Goal: Information Seeking & Learning: Learn about a topic

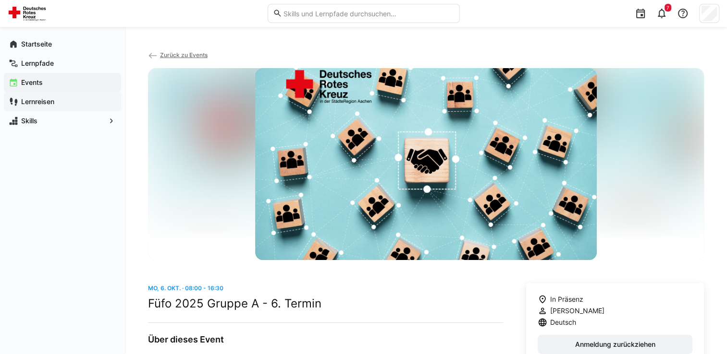
click at [0, 0] on app-navigation-label "Lernreisen" at bounding box center [0, 0] width 0 height 0
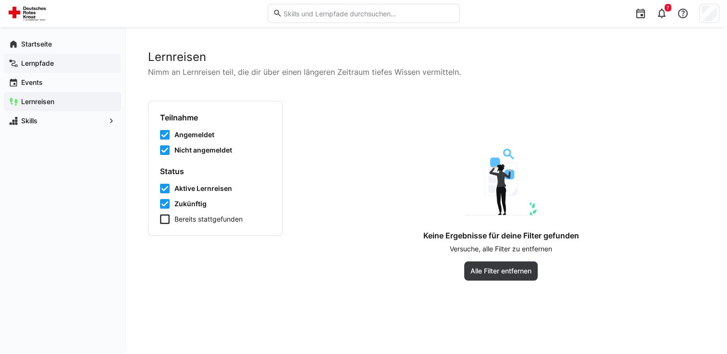
click at [0, 0] on app-navigation-label "Lernpfade" at bounding box center [0, 0] width 0 height 0
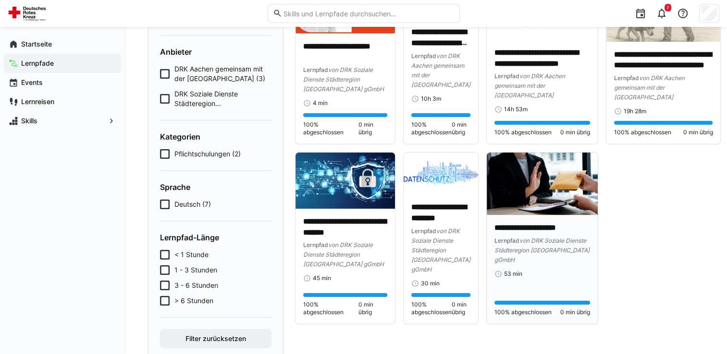
scroll to position [152, 0]
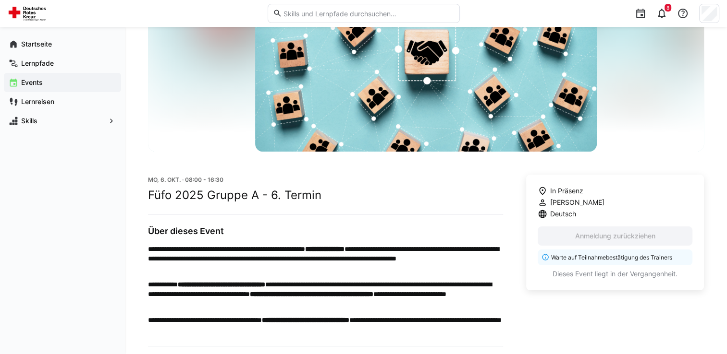
scroll to position [192, 0]
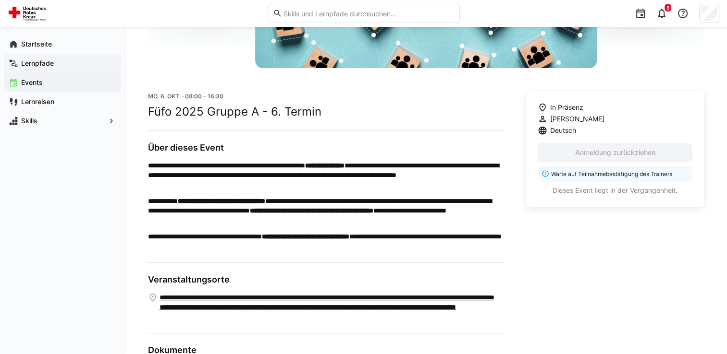
click at [0, 0] on app-navigation-label "Lernpfade" at bounding box center [0, 0] width 0 height 0
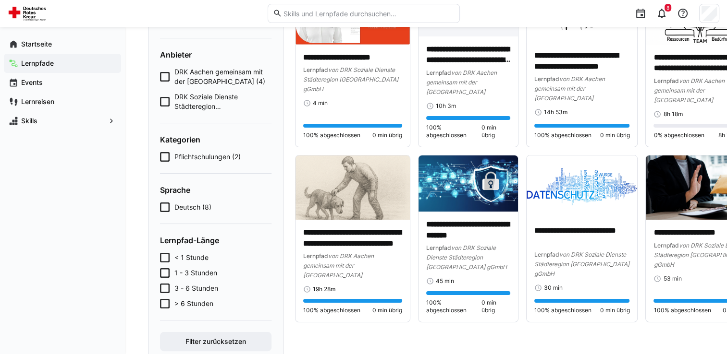
scroll to position [104, 0]
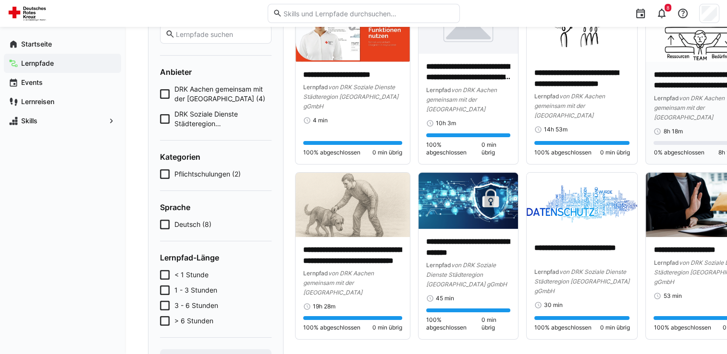
click at [694, 127] on div "**********" at bounding box center [702, 103] width 99 height 66
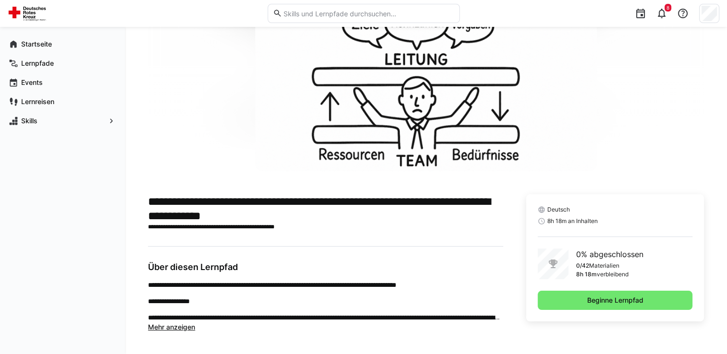
scroll to position [71, 0]
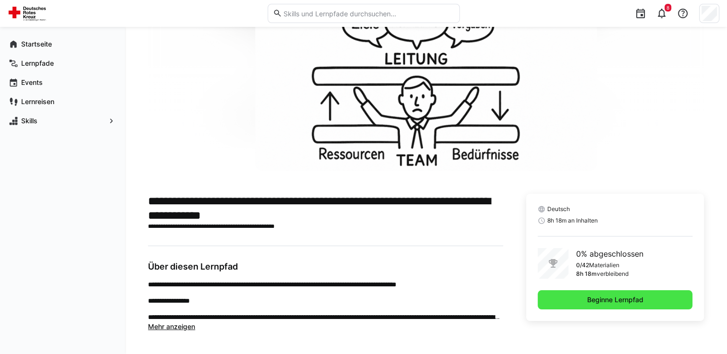
click at [598, 296] on span "Beginne Lernpfad" at bounding box center [614, 300] width 59 height 10
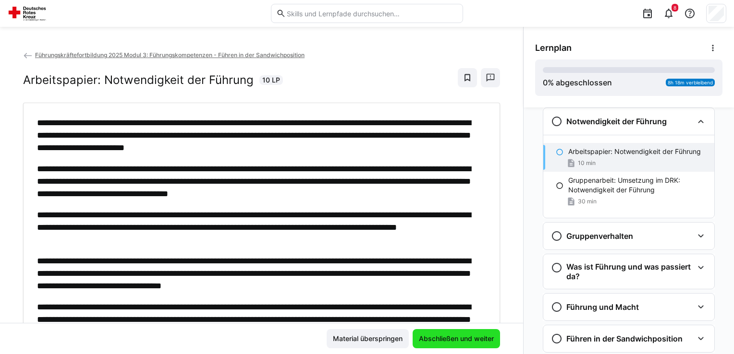
click at [438, 338] on span "Abschließen und weiter" at bounding box center [456, 339] width 78 height 10
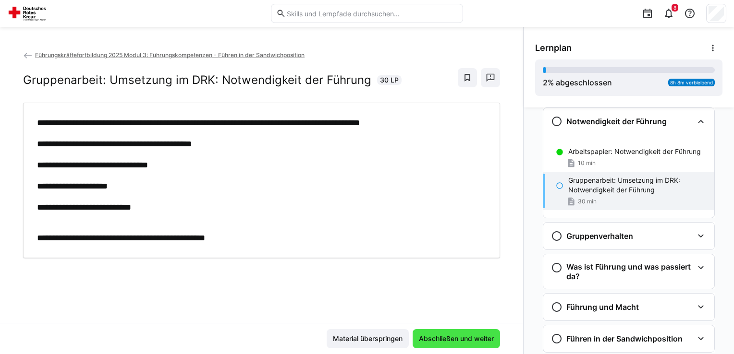
click at [439, 335] on span "Abschließen und weiter" at bounding box center [456, 339] width 78 height 10
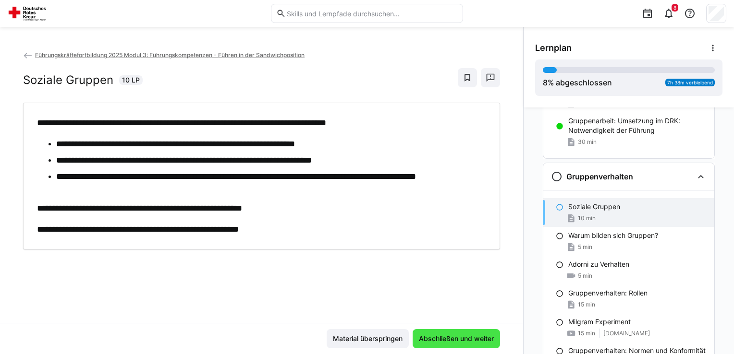
scroll to position [113, 0]
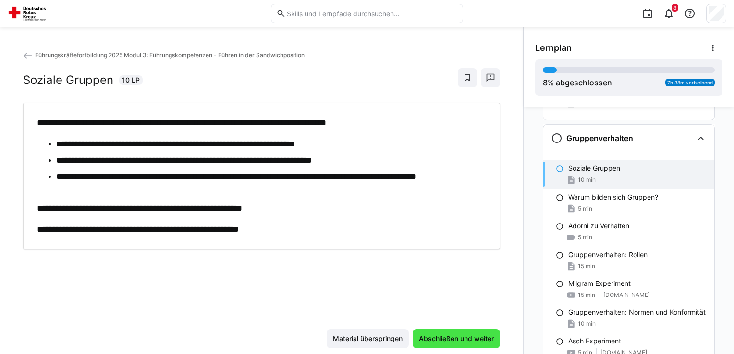
click at [439, 334] on span "Abschließen und weiter" at bounding box center [455, 338] width 87 height 19
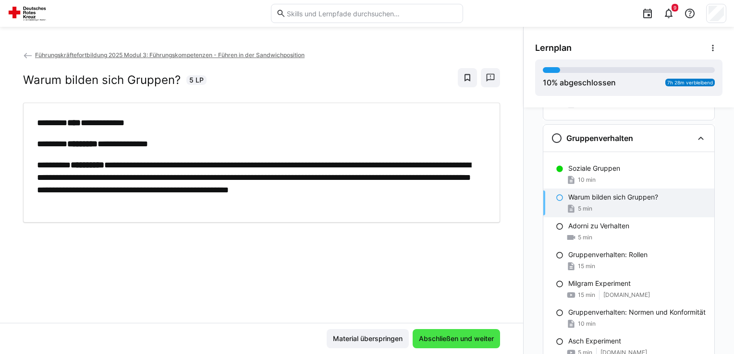
click at [439, 334] on span "Abschließen und weiter" at bounding box center [455, 338] width 87 height 19
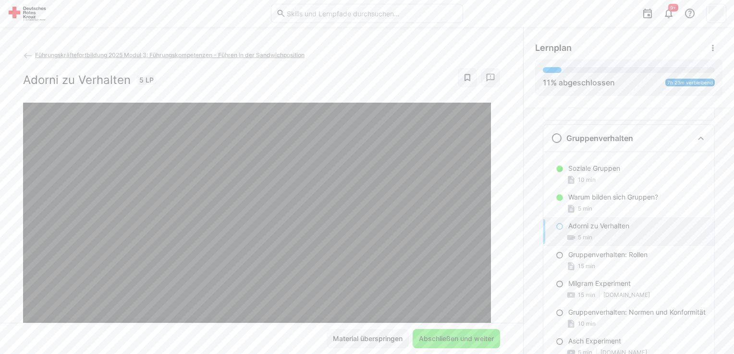
click at [443, 329] on span "Abschließen und weiter" at bounding box center [455, 338] width 87 height 19
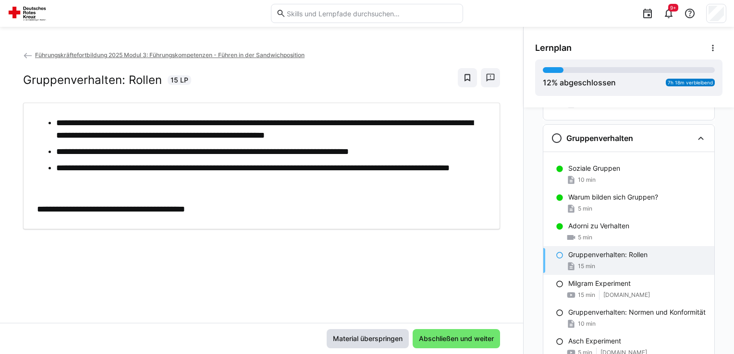
click at [378, 342] on span "Material überspringen" at bounding box center [367, 339] width 73 height 10
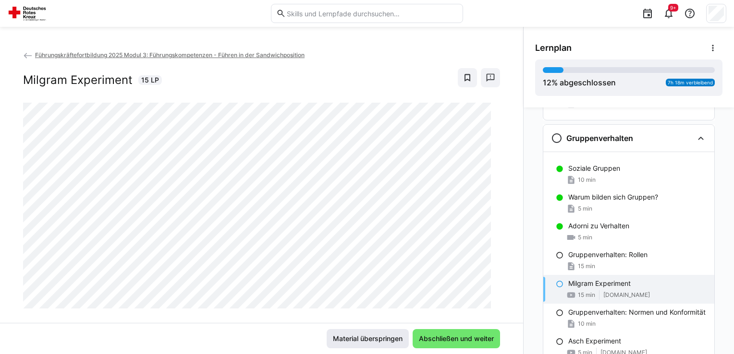
click at [379, 341] on span "Material überspringen" at bounding box center [367, 339] width 73 height 10
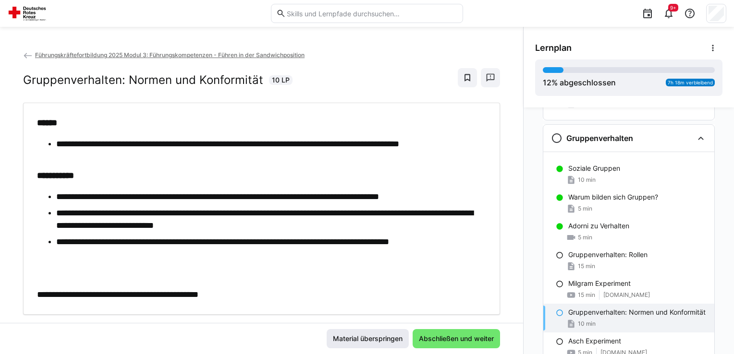
click at [380, 341] on span "Material überspringen" at bounding box center [367, 339] width 73 height 10
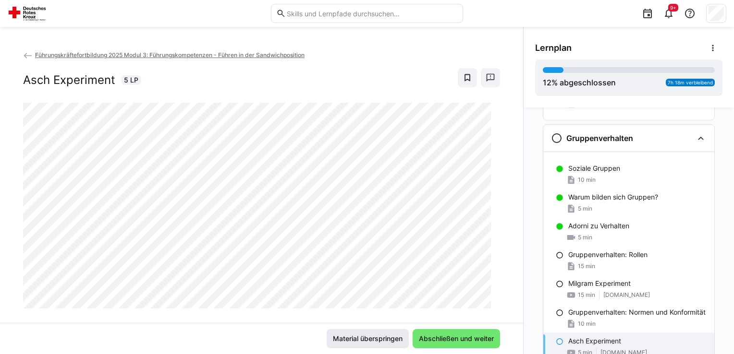
click at [381, 341] on span "Material überspringen" at bounding box center [367, 339] width 73 height 10
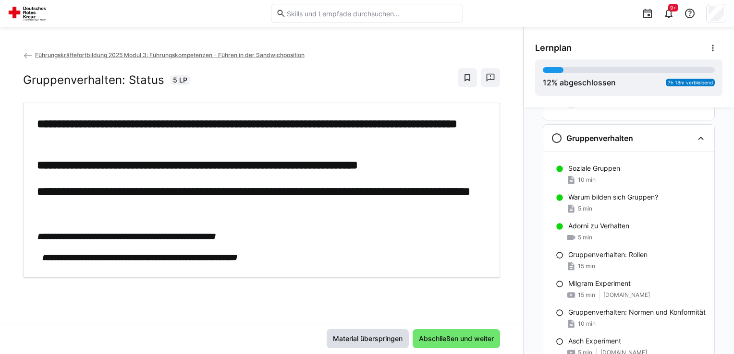
click at [381, 341] on span "Material überspringen" at bounding box center [367, 339] width 73 height 10
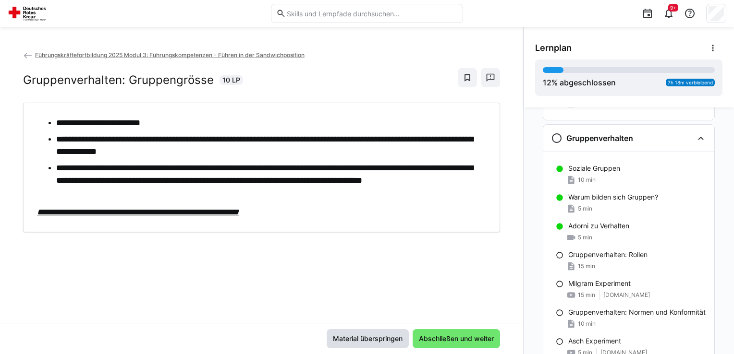
click at [381, 341] on span "Material überspringen" at bounding box center [367, 339] width 73 height 10
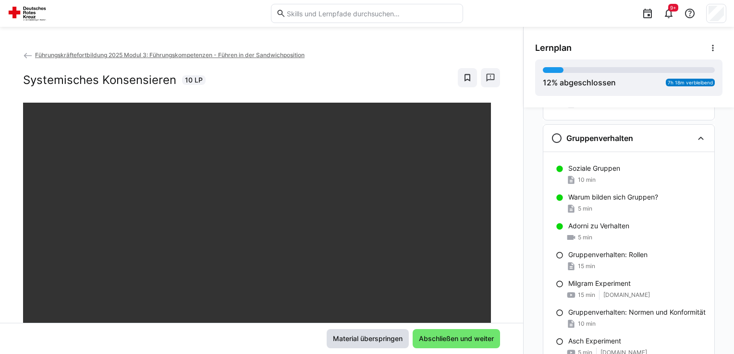
click at [381, 341] on span "Material überspringen" at bounding box center [367, 339] width 73 height 10
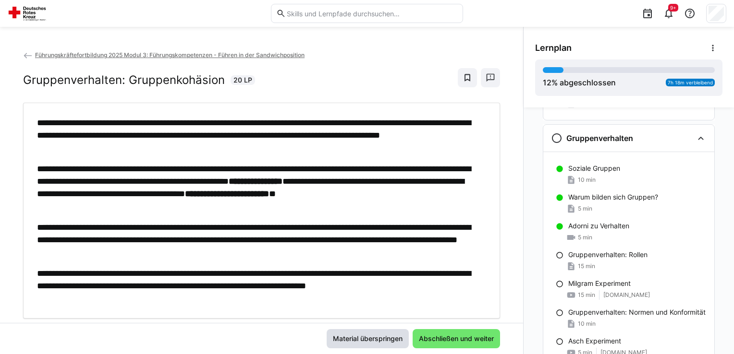
click at [381, 341] on span "Material überspringen" at bounding box center [367, 339] width 73 height 10
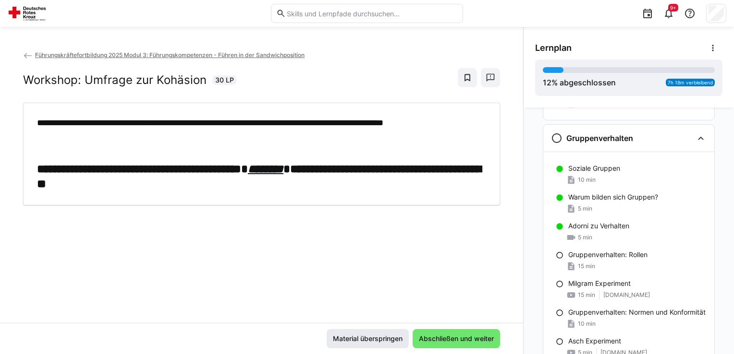
click at [381, 341] on span "Material überspringen" at bounding box center [367, 339] width 73 height 10
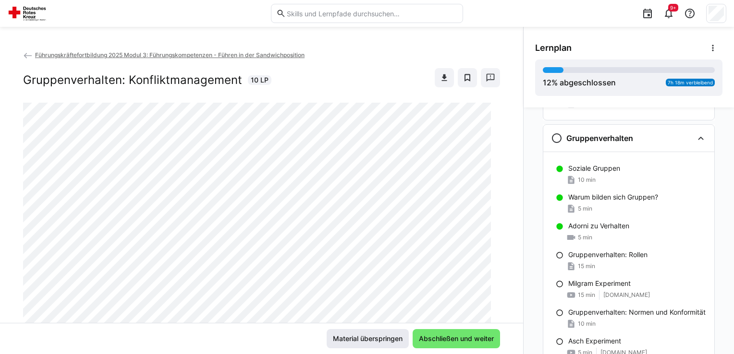
click at [381, 341] on span "Material überspringen" at bounding box center [367, 339] width 73 height 10
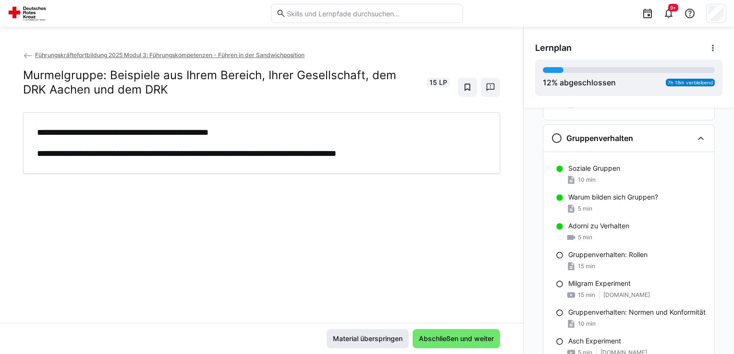
click at [381, 339] on span "Material überspringen" at bounding box center [367, 339] width 73 height 10
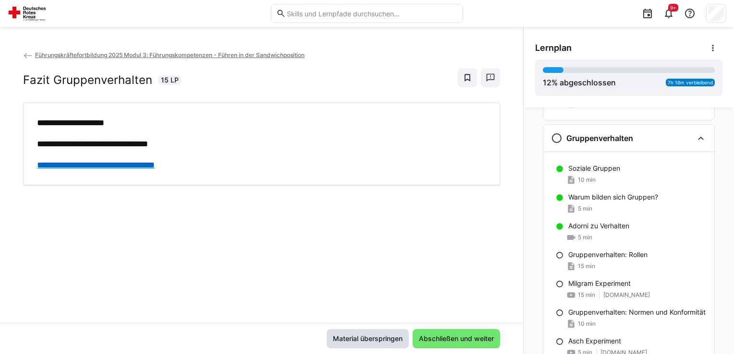
click at [381, 339] on span "Material überspringen" at bounding box center [367, 339] width 73 height 10
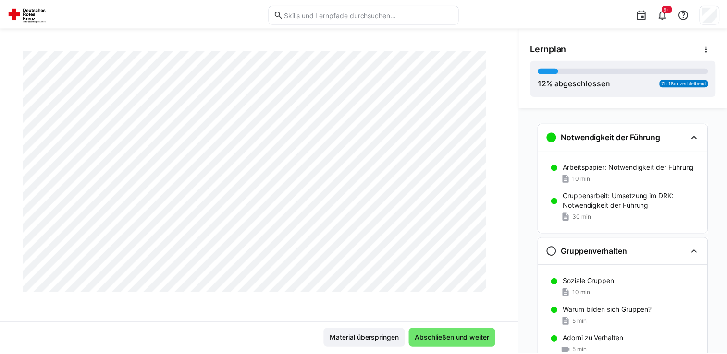
scroll to position [0, 0]
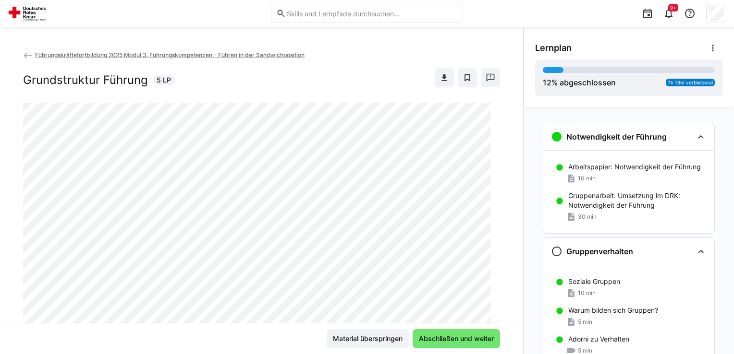
click at [262, 54] on span "Führungskräftefortbildung 2025 Modul 3: Führungskompetenzen - Führen in der San…" at bounding box center [169, 54] width 269 height 7
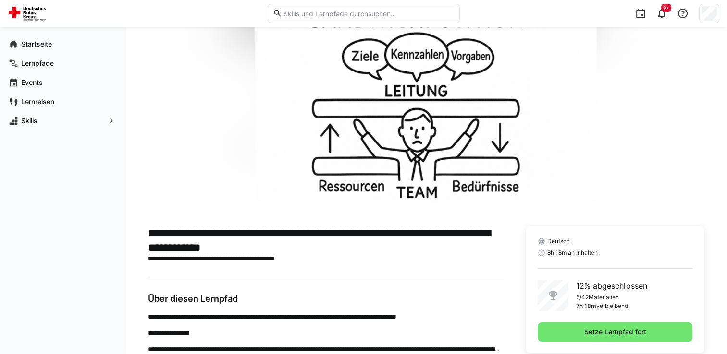
scroll to position [184, 0]
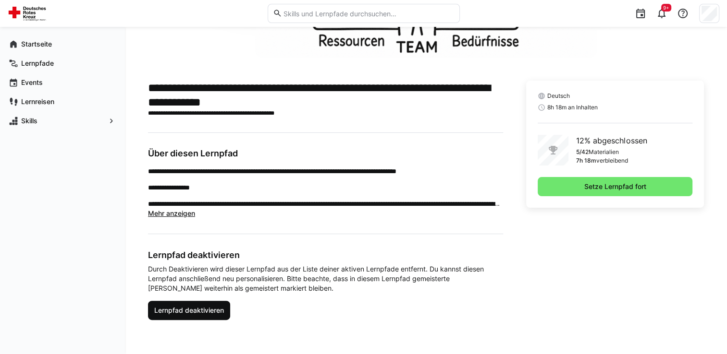
click at [171, 310] on span "Lernpfad deaktivieren" at bounding box center [189, 311] width 73 height 10
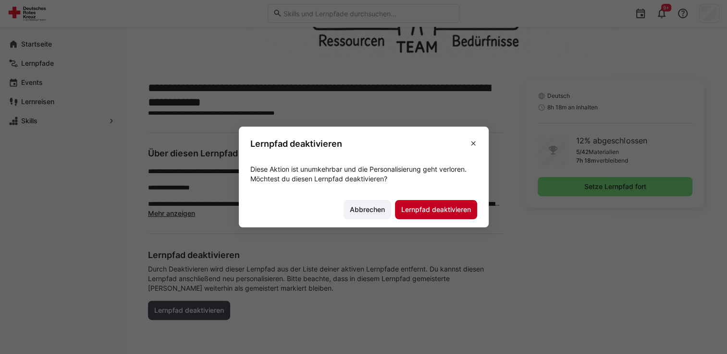
click at [427, 210] on span "Lernpfad deaktivieren" at bounding box center [436, 210] width 73 height 10
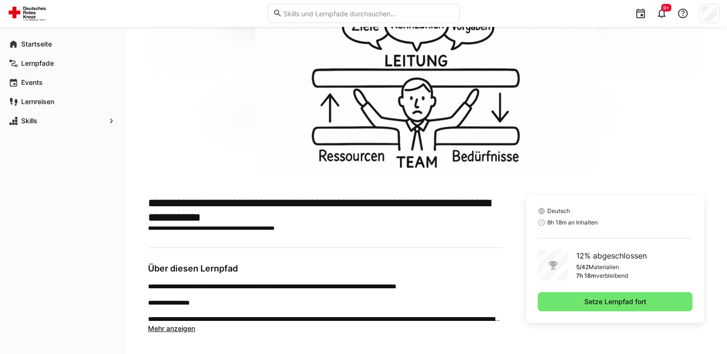
scroll to position [71, 0]
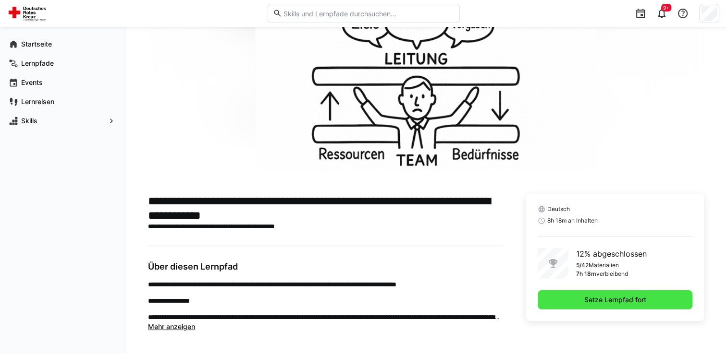
click at [578, 303] on span "Setze Lernpfad fort" at bounding box center [614, 300] width 155 height 19
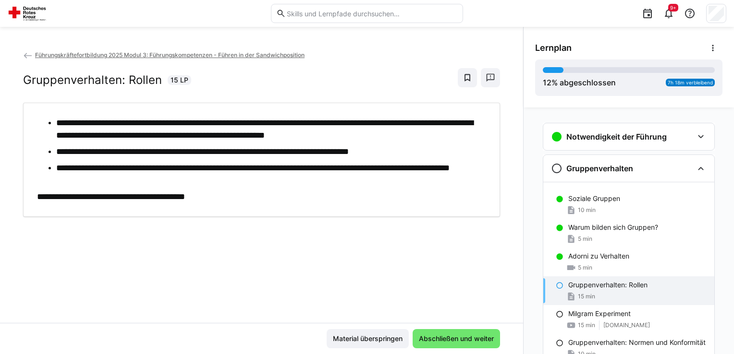
scroll to position [31, 0]
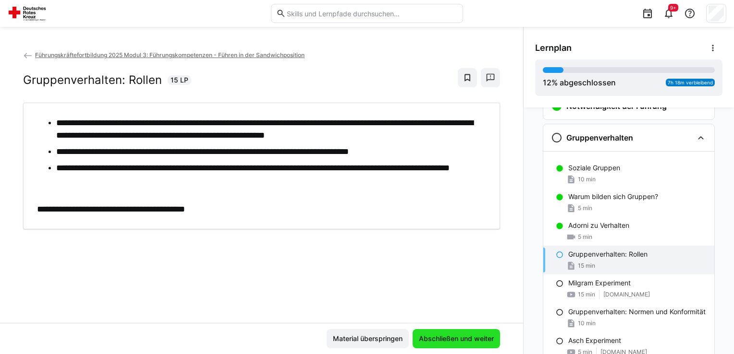
click at [459, 339] on span "Abschließen und weiter" at bounding box center [456, 339] width 78 height 10
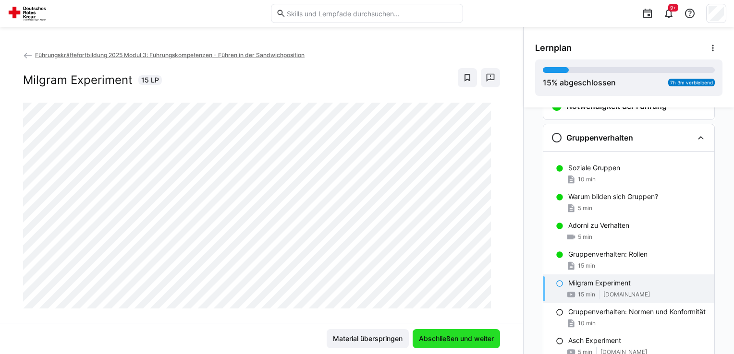
click at [459, 334] on span "Abschließen und weiter" at bounding box center [456, 339] width 78 height 10
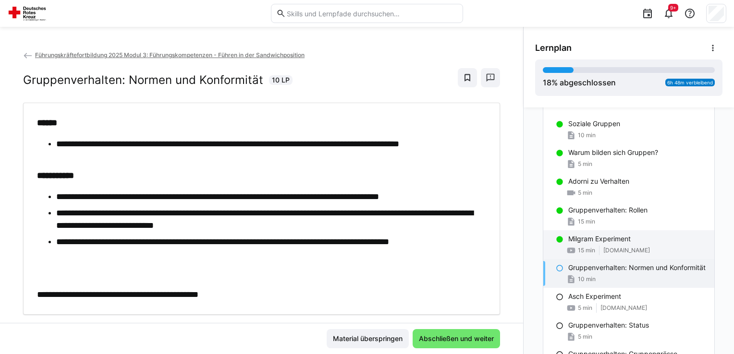
scroll to position [0, 0]
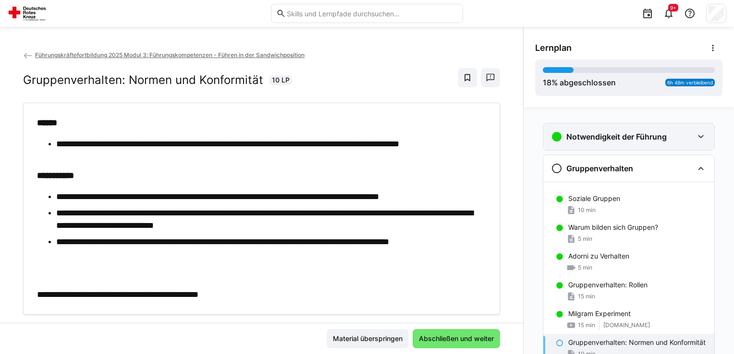
click at [695, 135] on eds-icon at bounding box center [701, 137] width 12 height 12
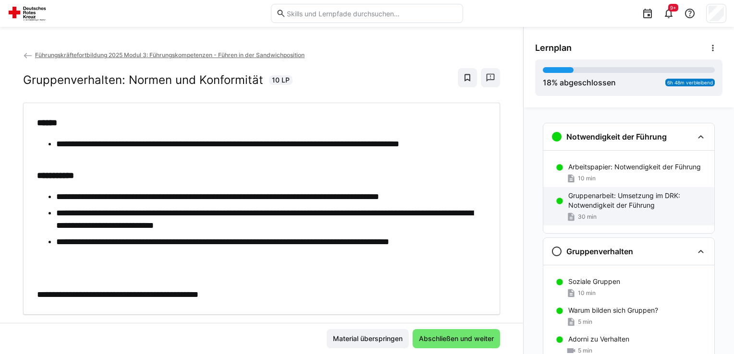
click at [583, 206] on p "Gruppenarbeit: Umsetzung im DRK: Notwendigkeit der Führung" at bounding box center [637, 200] width 138 height 19
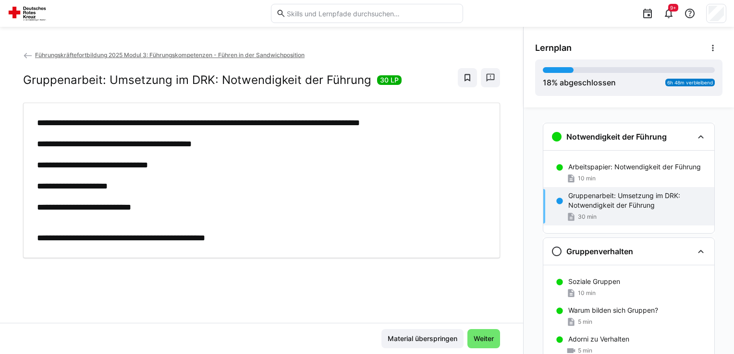
scroll to position [15, 0]
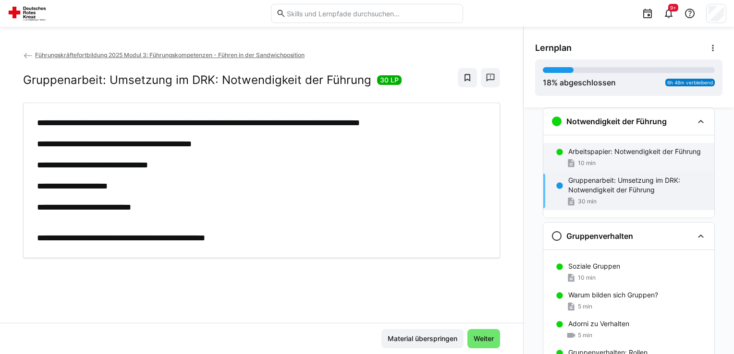
click at [584, 153] on p "Arbeitspapier: Notwendigkeit der Führung" at bounding box center [634, 152] width 133 height 10
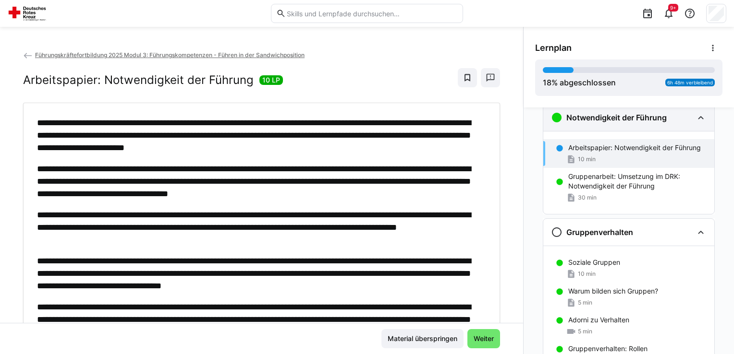
scroll to position [0, 0]
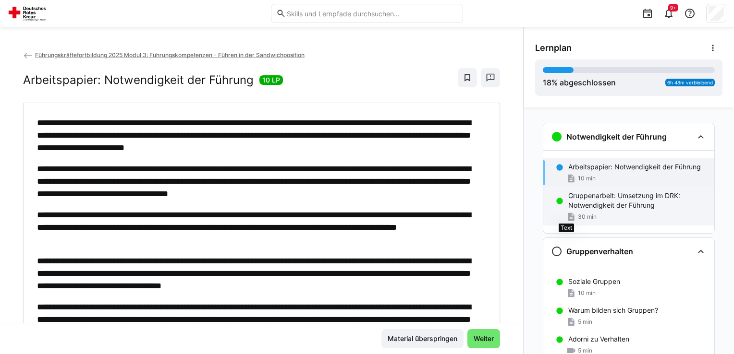
click at [566, 212] on eds-icon at bounding box center [571, 217] width 10 height 10
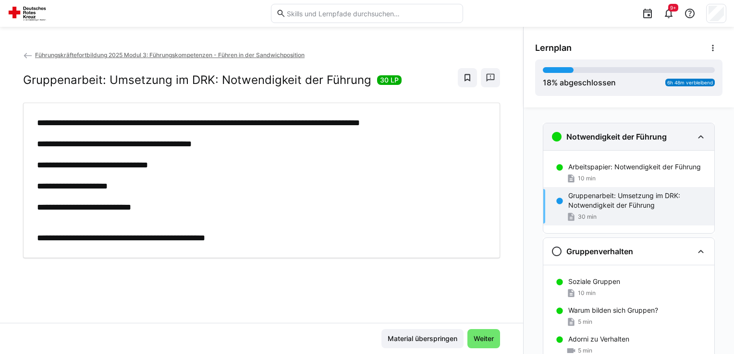
click at [701, 134] on eds-icon at bounding box center [701, 137] width 12 height 12
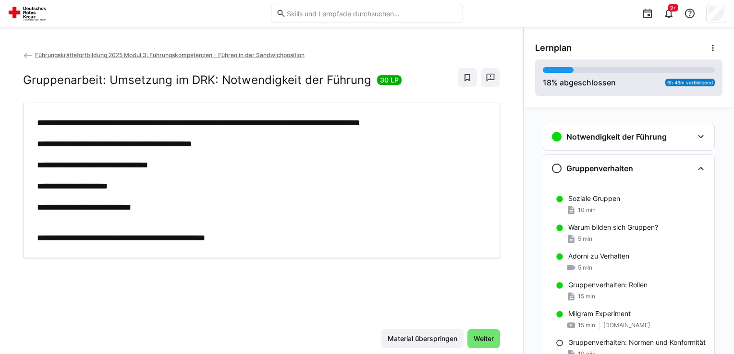
drag, startPoint x: 565, startPoint y: 67, endPoint x: 556, endPoint y: 70, distance: 10.2
click at [556, 70] on div at bounding box center [558, 70] width 31 height 6
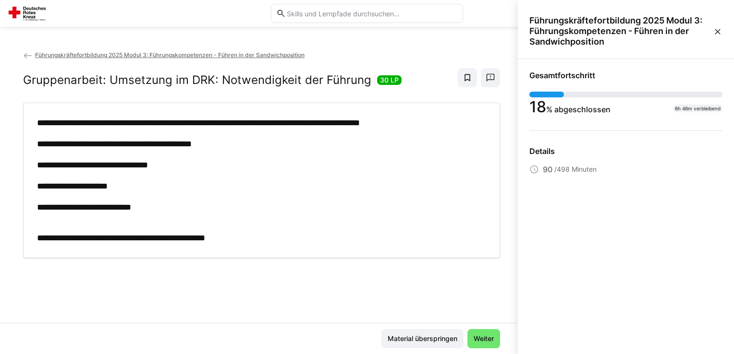
click at [438, 201] on p "**********" at bounding box center [259, 207] width 445 height 12
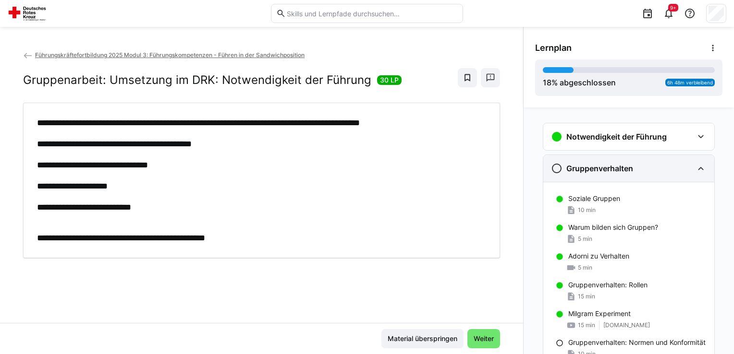
click at [696, 168] on eds-icon at bounding box center [701, 169] width 12 height 12
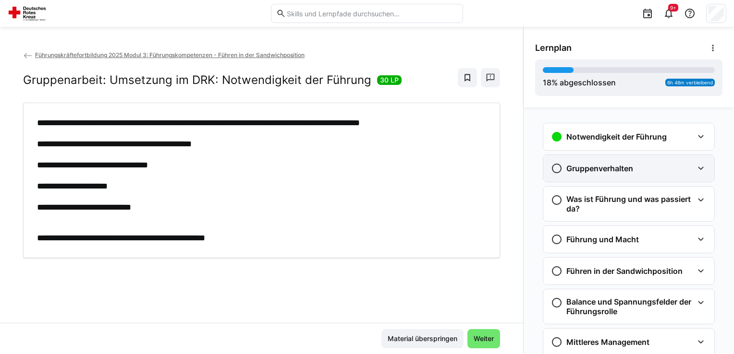
click at [695, 168] on eds-icon at bounding box center [701, 169] width 12 height 12
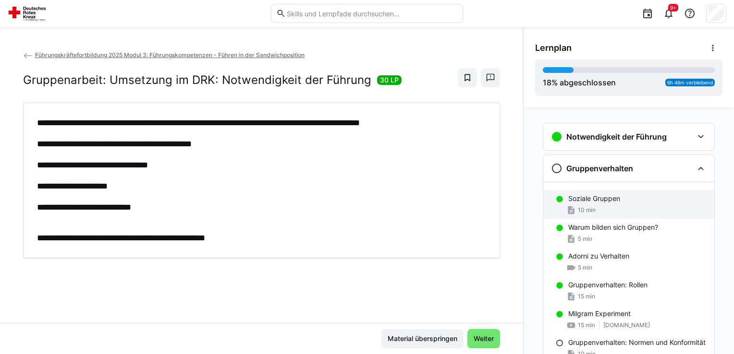
click at [622, 201] on div "Soziale Gruppen" at bounding box center [637, 199] width 138 height 10
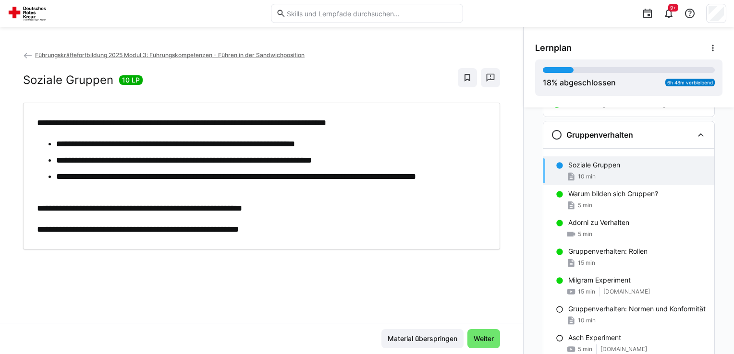
scroll to position [47, 0]
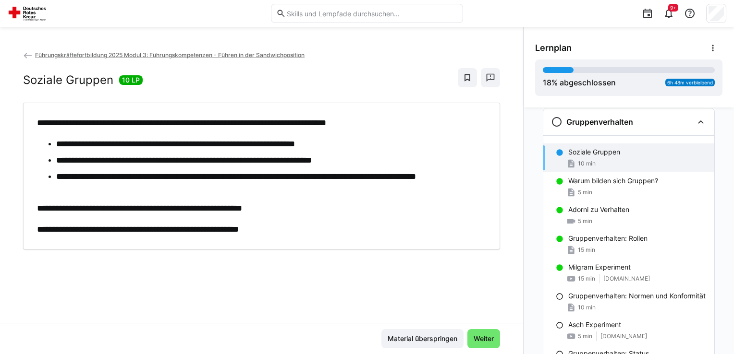
click at [584, 159] on div "10 min" at bounding box center [580, 164] width 29 height 10
click at [695, 120] on eds-icon at bounding box center [701, 122] width 12 height 12
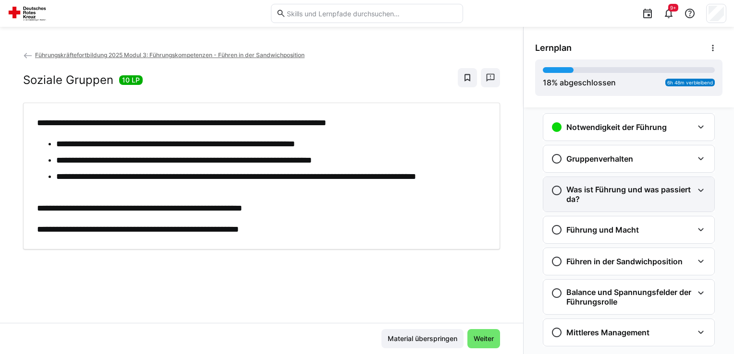
scroll to position [0, 0]
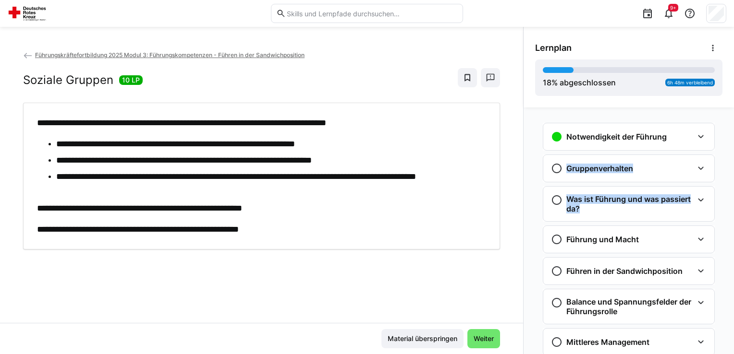
drag, startPoint x: 718, startPoint y: 198, endPoint x: 724, endPoint y: 137, distance: 60.8
click at [724, 137] on div "Notwendigkeit der Führung Arbeitspapier: Notwendigkeit der Führung 10 min Grupp…" at bounding box center [628, 231] width 210 height 247
click at [641, 175] on div "Gruppenverhalten" at bounding box center [628, 168] width 171 height 27
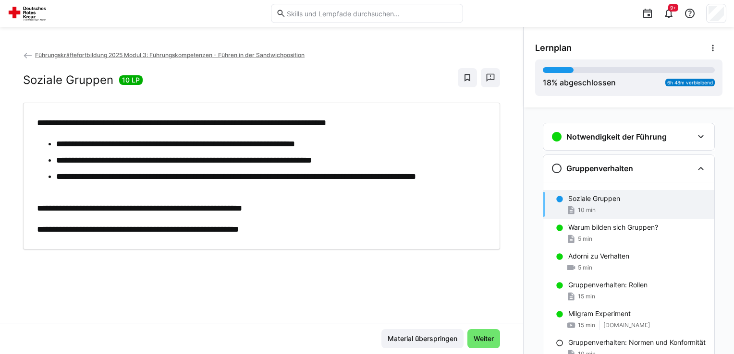
click at [722, 133] on div "Notwendigkeit der Führung Arbeitspapier: Notwendigkeit der Führung 10 min Grupp…" at bounding box center [628, 231] width 210 height 247
click at [169, 85] on div "Soziale Gruppen 10 LP" at bounding box center [261, 77] width 477 height 19
click at [242, 76] on div "Soziale Gruppen 10 LP" at bounding box center [261, 77] width 477 height 19
click at [695, 168] on eds-icon at bounding box center [701, 169] width 12 height 12
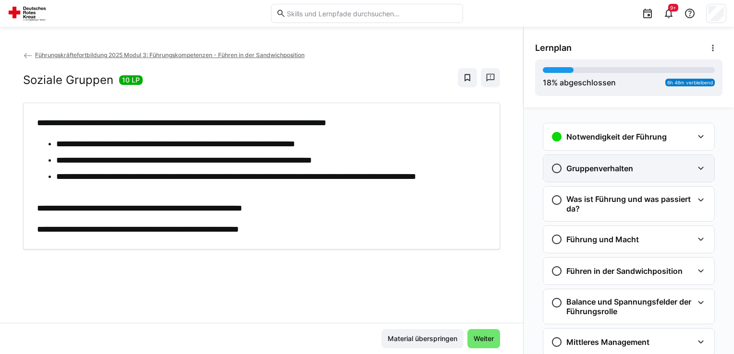
click at [599, 172] on h3 "Gruppenverhalten" at bounding box center [599, 169] width 67 height 10
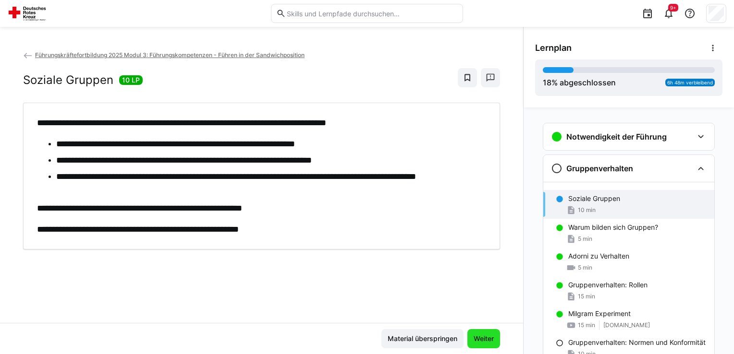
click at [478, 340] on span "Weiter" at bounding box center [483, 339] width 23 height 10
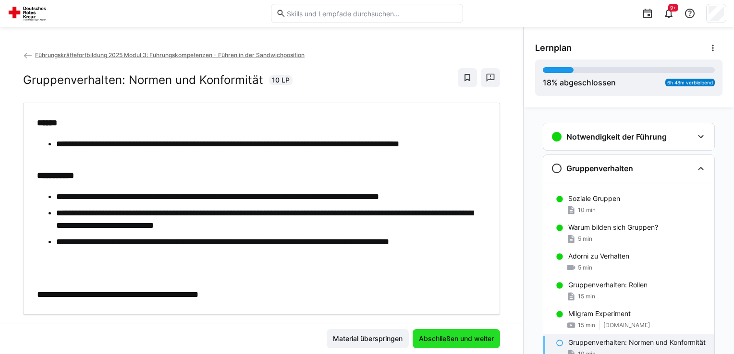
click at [478, 339] on span "Abschließen und weiter" at bounding box center [456, 339] width 78 height 10
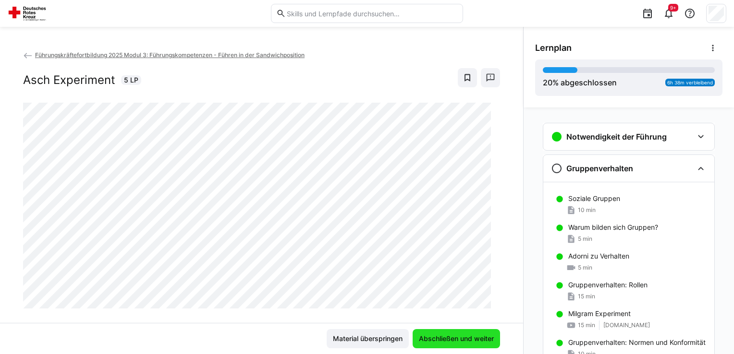
click at [478, 339] on span "Abschließen und weiter" at bounding box center [456, 339] width 78 height 10
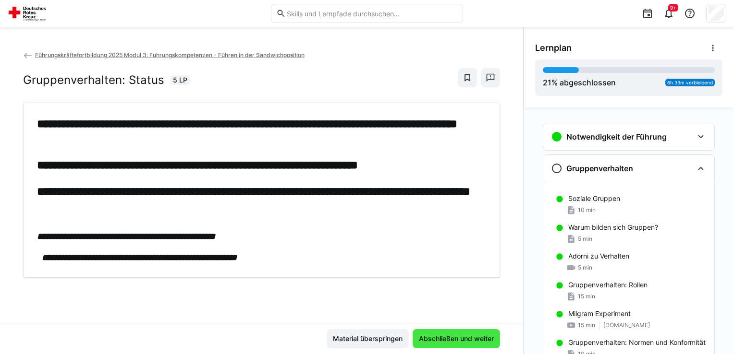
click at [477, 338] on span "Abschließen und weiter" at bounding box center [456, 339] width 78 height 10
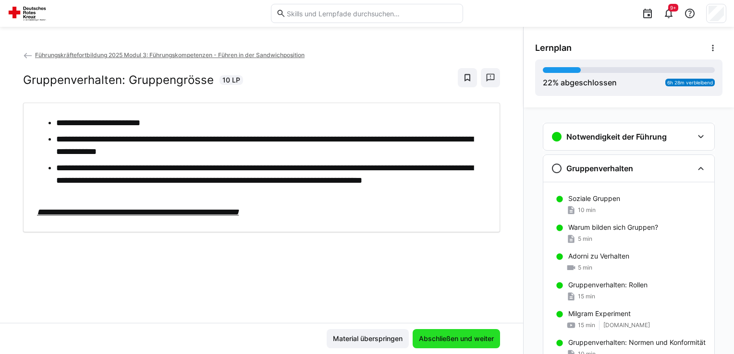
click at [477, 338] on span "Abschließen und weiter" at bounding box center [456, 339] width 78 height 10
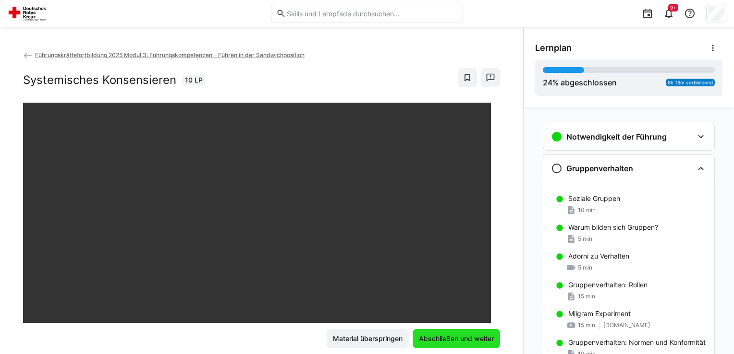
click at [477, 338] on span "Abschließen und weiter" at bounding box center [456, 339] width 78 height 10
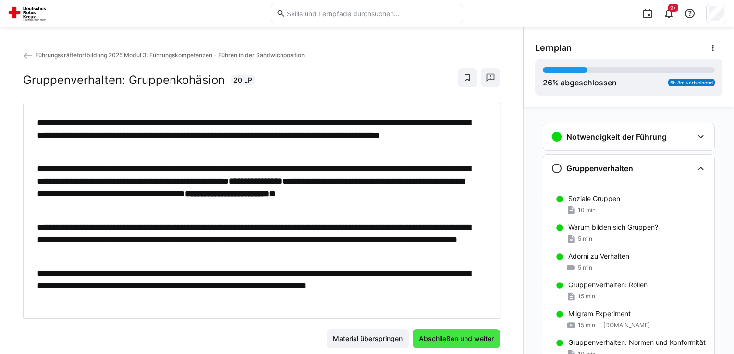
click at [477, 338] on span "Abschließen und weiter" at bounding box center [456, 339] width 78 height 10
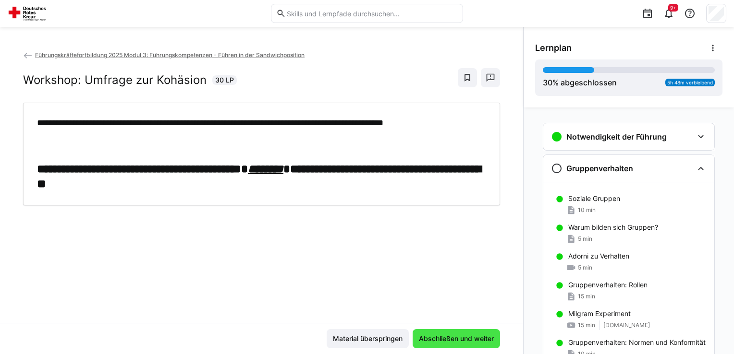
click at [477, 338] on span "Abschließen und weiter" at bounding box center [456, 339] width 78 height 10
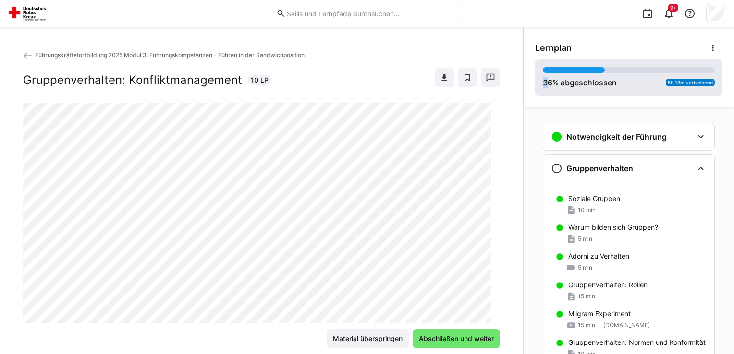
drag, startPoint x: 597, startPoint y: 70, endPoint x: 546, endPoint y: 78, distance: 52.5
click at [543, 78] on div "36 % abgeschlossen 5h 18m verbleibend" at bounding box center [629, 77] width 172 height 21
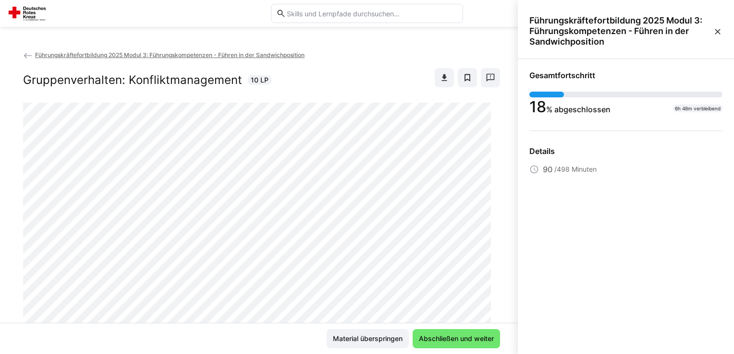
drag, startPoint x: 546, startPoint y: 78, endPoint x: 531, endPoint y: 89, distance: 18.5
click at [531, 89] on div "Gesamtfortschritt 18 % abgeschlossen 6h 48m verbleibend" at bounding box center [625, 93] width 193 height 45
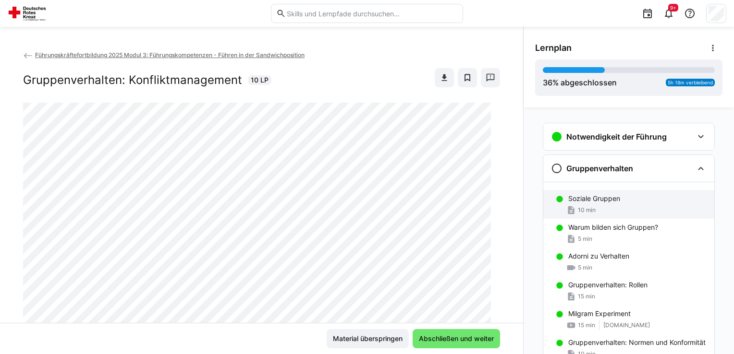
click at [569, 197] on p "Soziale Gruppen" at bounding box center [594, 199] width 52 height 10
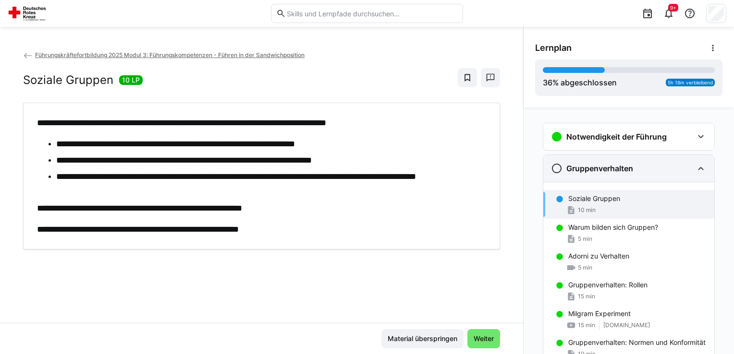
click at [571, 171] on h3 "Gruppenverhalten" at bounding box center [599, 169] width 67 height 10
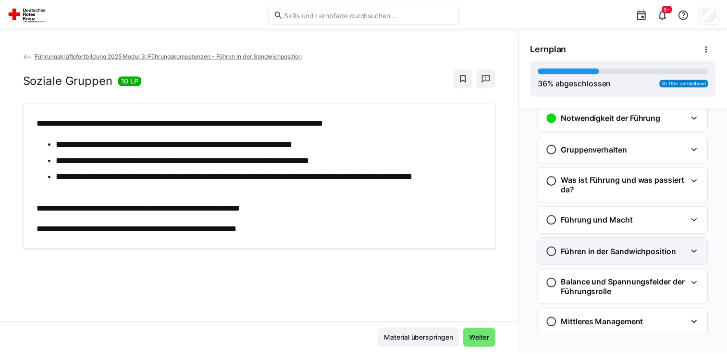
scroll to position [30, 0]
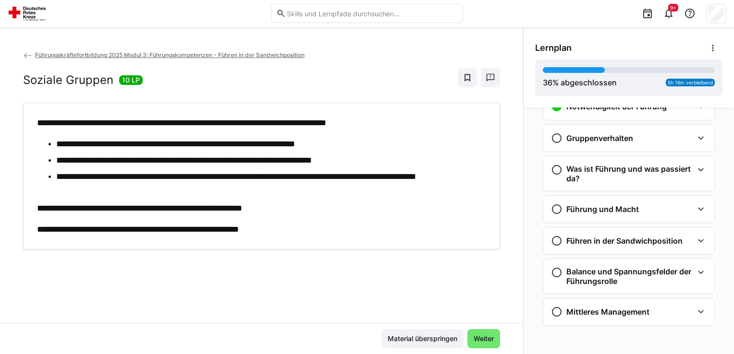
click at [27, 51] on eds-icon at bounding box center [28, 56] width 10 height 10
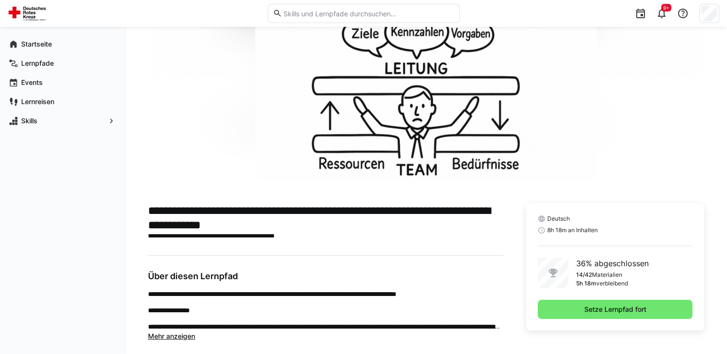
scroll to position [184, 0]
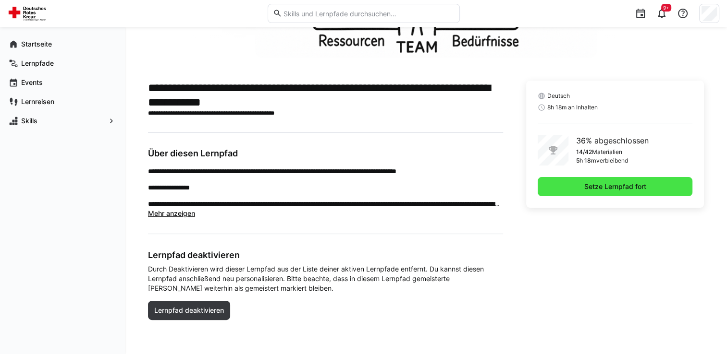
click at [607, 184] on span "Setze Lernpfad fort" at bounding box center [614, 187] width 65 height 10
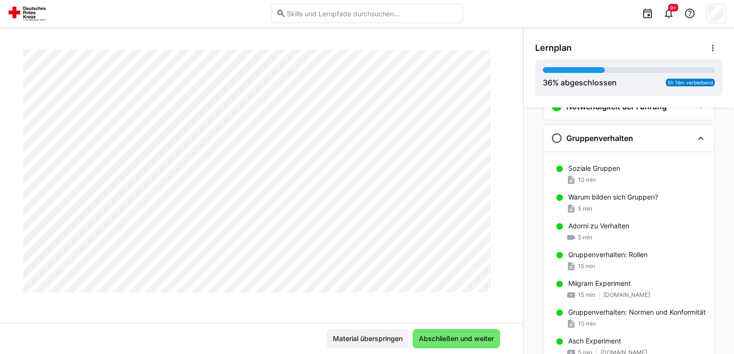
scroll to position [449, 0]
click at [441, 338] on span "Abschließen und weiter" at bounding box center [456, 339] width 78 height 10
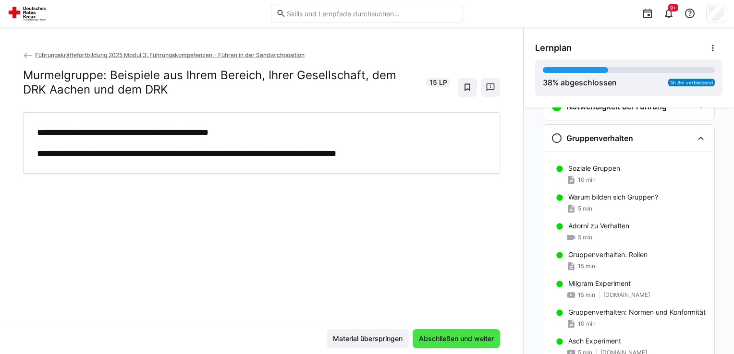
scroll to position [0, 0]
click at [443, 335] on span "Abschließen und weiter" at bounding box center [456, 339] width 78 height 10
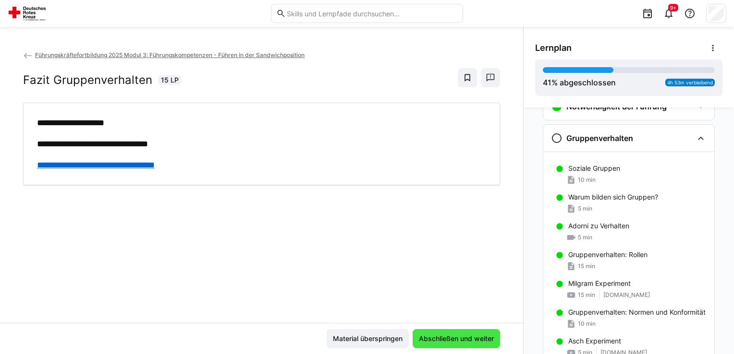
click at [444, 333] on span "Abschließen und weiter" at bounding box center [455, 338] width 87 height 19
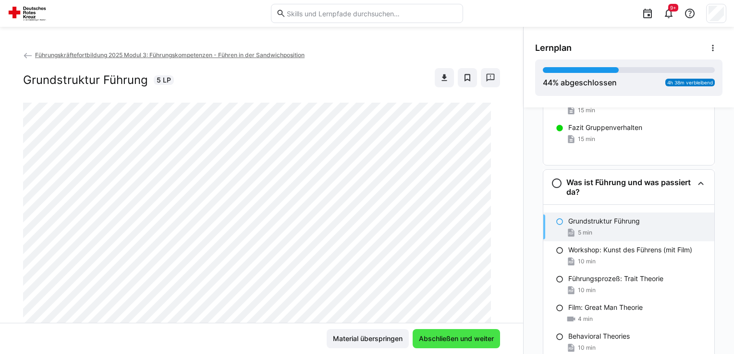
scroll to position [507, 0]
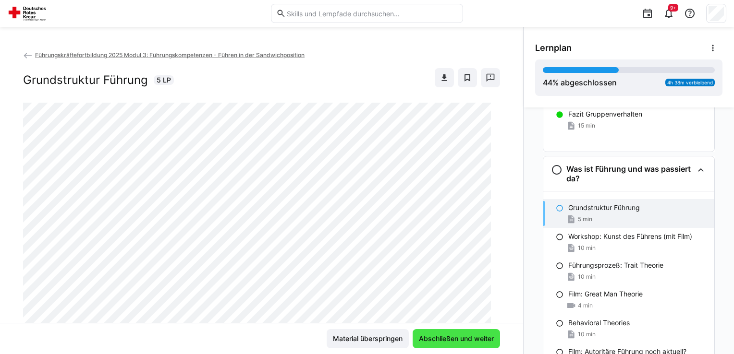
click at [446, 331] on span "Abschließen und weiter" at bounding box center [455, 338] width 87 height 19
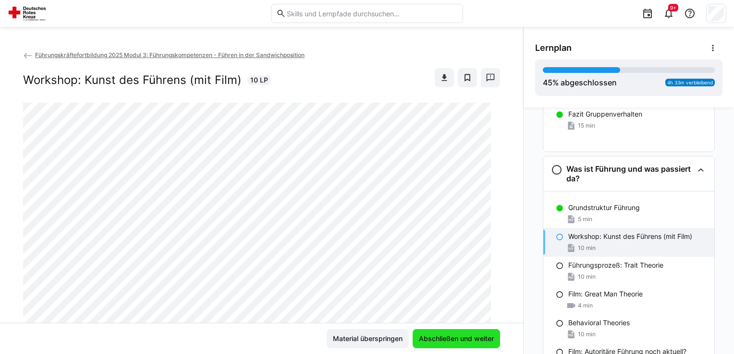
click at [447, 331] on span "Abschließen und weiter" at bounding box center [455, 338] width 87 height 19
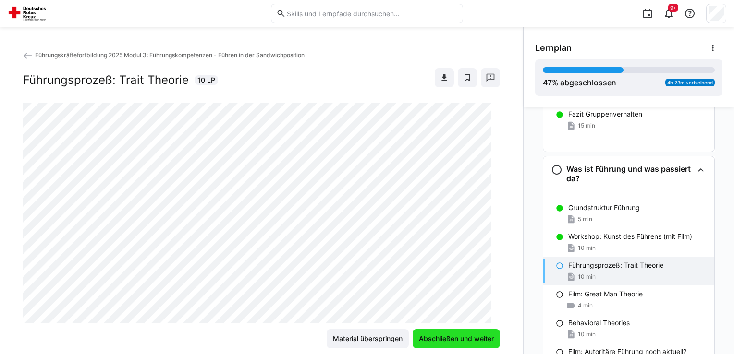
click at [447, 332] on span "Abschließen und weiter" at bounding box center [455, 338] width 87 height 19
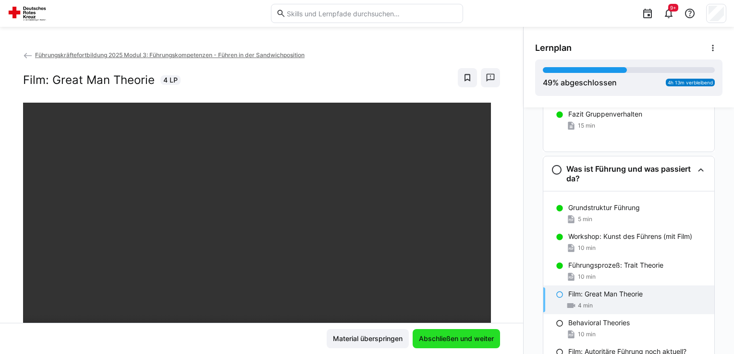
click at [448, 333] on span "Abschließen und weiter" at bounding box center [455, 338] width 87 height 19
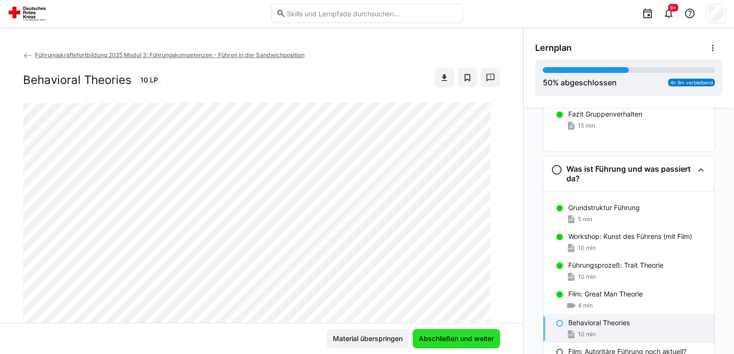
click at [448, 333] on span "Abschließen und weiter" at bounding box center [455, 338] width 87 height 19
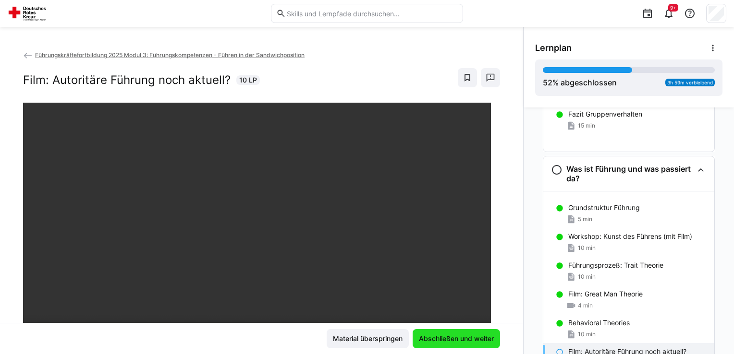
click at [448, 333] on span "Abschließen und weiter" at bounding box center [455, 338] width 87 height 19
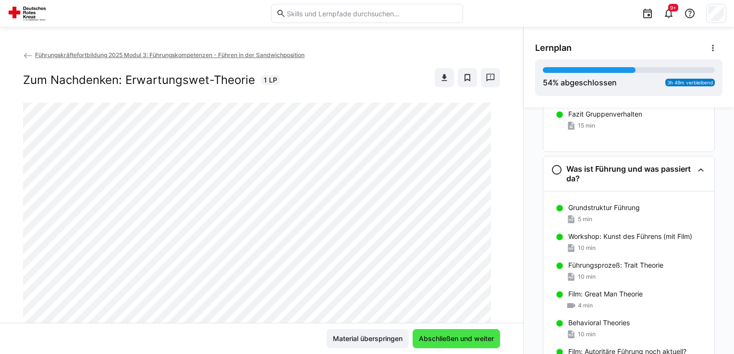
click at [449, 332] on span "Abschließen und weiter" at bounding box center [455, 338] width 87 height 19
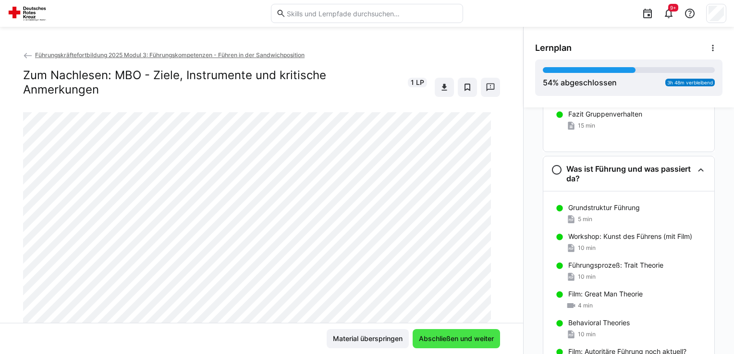
click at [449, 332] on span "Abschließen und weiter" at bounding box center [455, 338] width 87 height 19
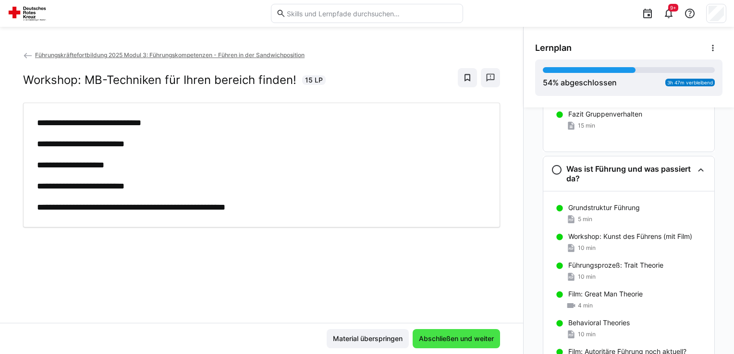
click at [449, 332] on span "Abschließen und weiter" at bounding box center [455, 338] width 87 height 19
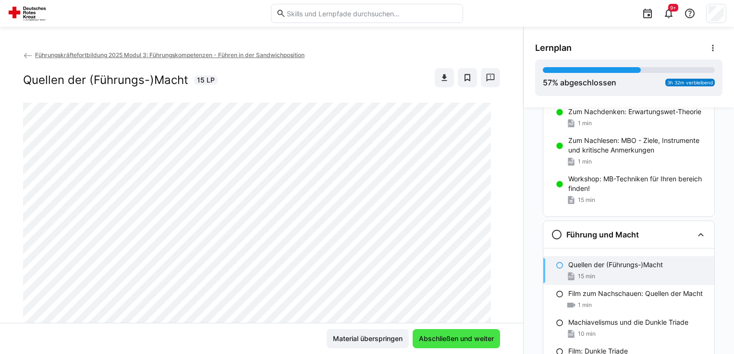
scroll to position [801, 0]
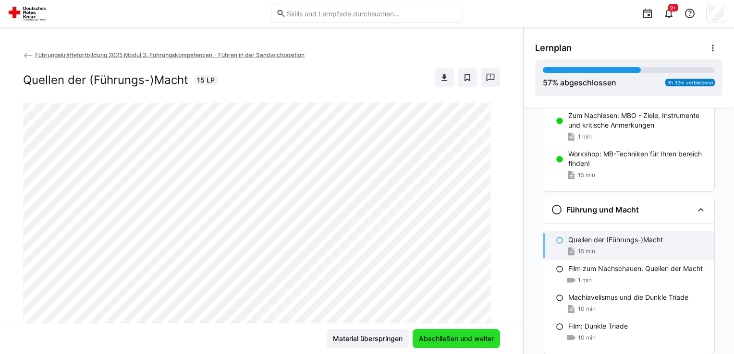
click at [449, 332] on span "Abschließen und weiter" at bounding box center [455, 338] width 87 height 19
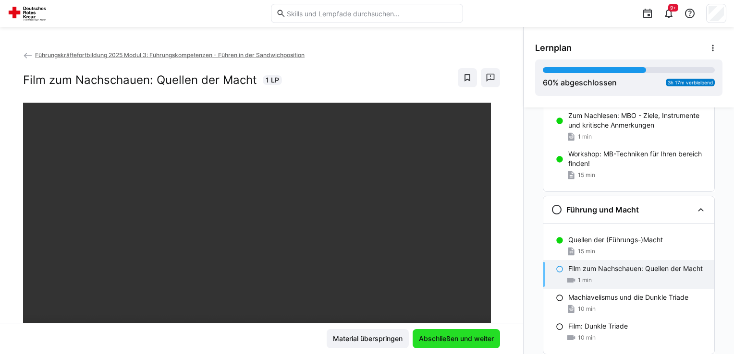
click at [449, 332] on span "Abschließen und weiter" at bounding box center [455, 338] width 87 height 19
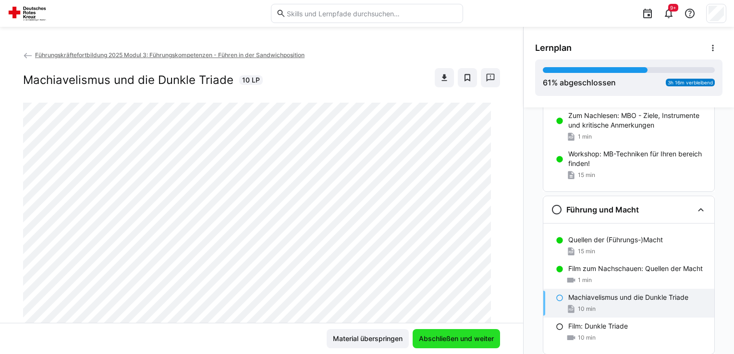
click at [450, 333] on span "Abschließen und weiter" at bounding box center [455, 338] width 87 height 19
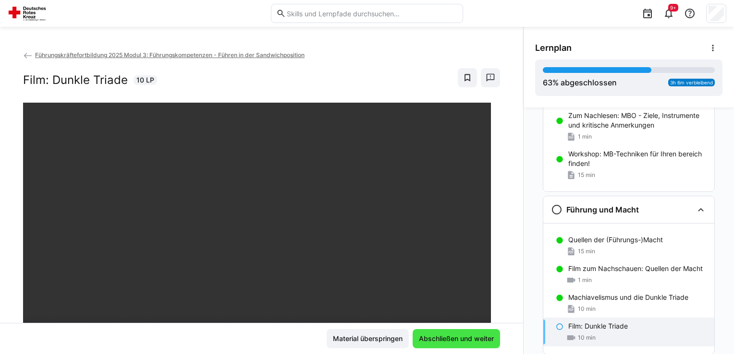
click at [450, 333] on span "Abschließen und weiter" at bounding box center [455, 338] width 87 height 19
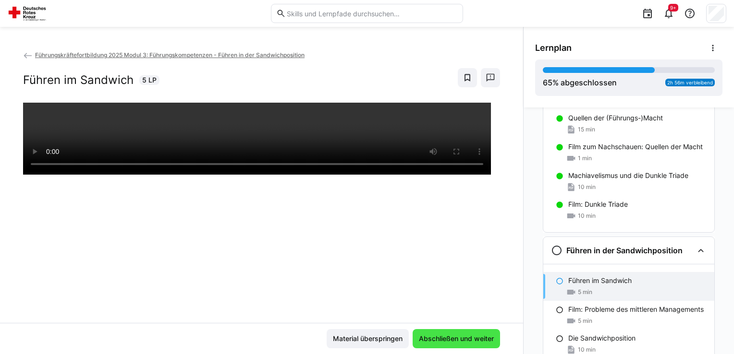
scroll to position [932, 0]
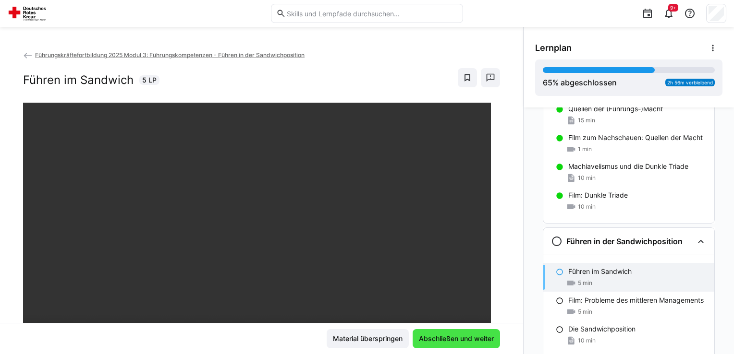
click at [450, 333] on span "Abschließen und weiter" at bounding box center [455, 338] width 87 height 19
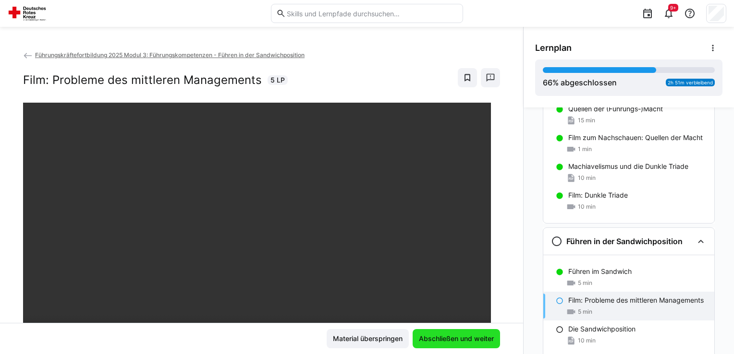
click at [450, 332] on span "Abschließen und weiter" at bounding box center [455, 338] width 87 height 19
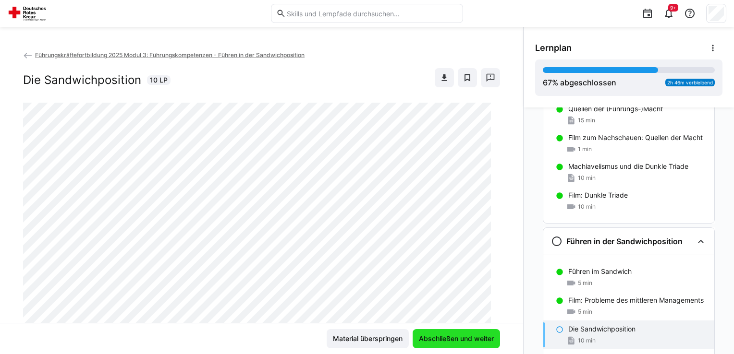
click at [446, 337] on span "Abschließen und weiter" at bounding box center [456, 339] width 78 height 10
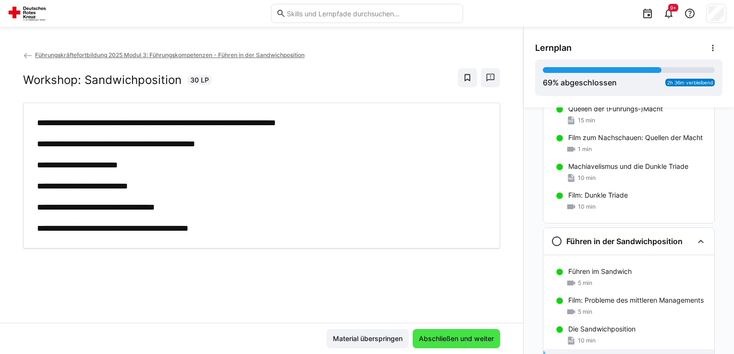
click at [448, 336] on span "Abschließen und weiter" at bounding box center [456, 339] width 78 height 10
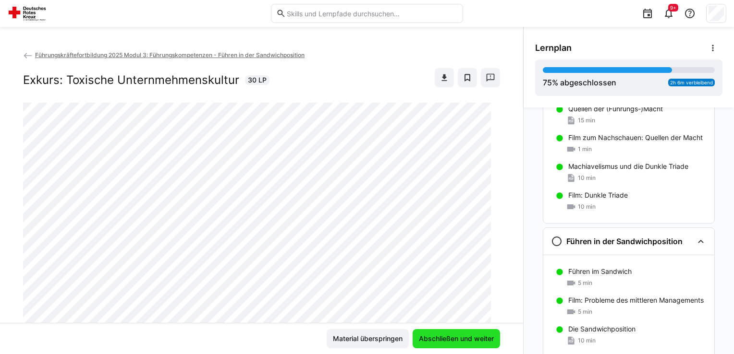
click at [448, 336] on span "Abschließen und weiter" at bounding box center [456, 339] width 78 height 10
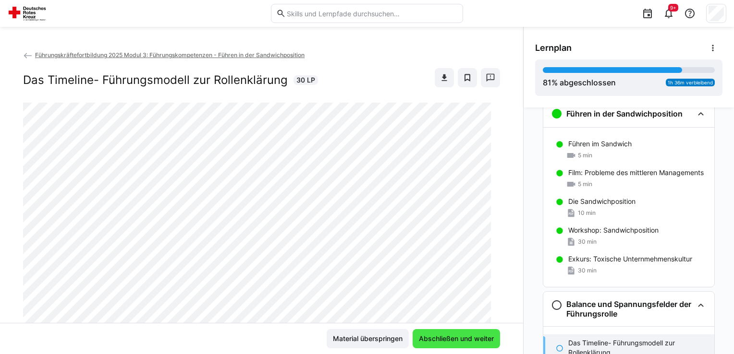
scroll to position [1092, 0]
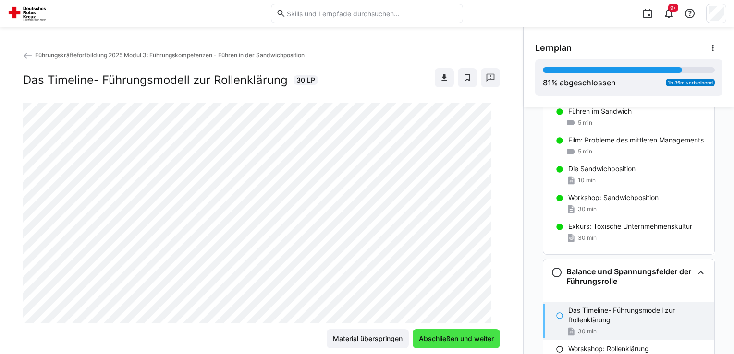
click at [448, 337] on span "Abschließen und weiter" at bounding box center [456, 339] width 78 height 10
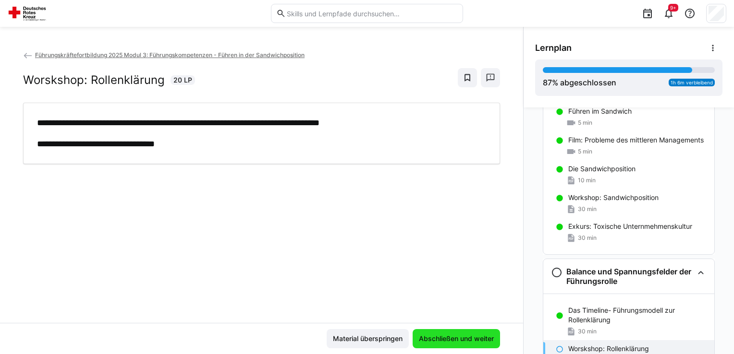
click at [448, 337] on span "Abschließen und weiter" at bounding box center [456, 339] width 78 height 10
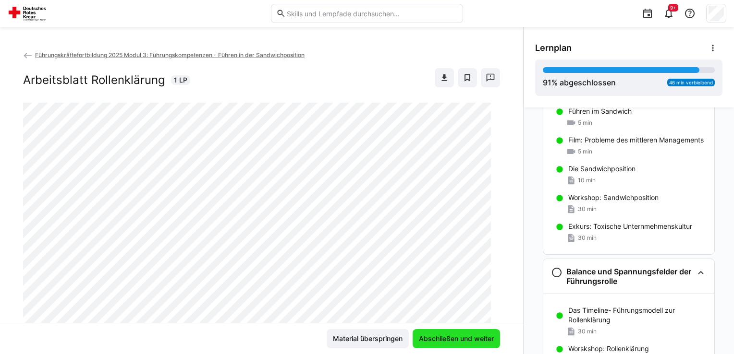
click at [448, 337] on span "Abschließen und weiter" at bounding box center [456, 339] width 78 height 10
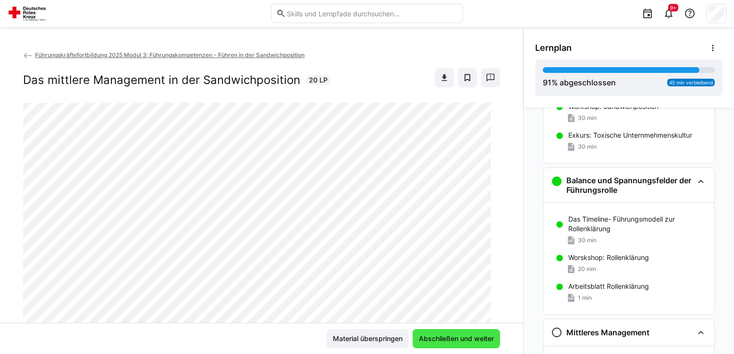
scroll to position [1204, 0]
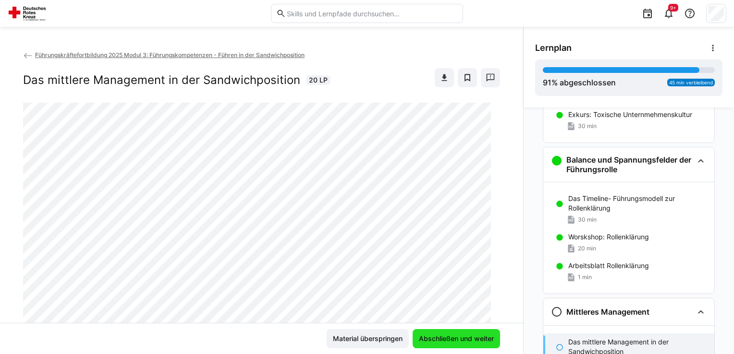
click at [448, 337] on span "Abschließen und weiter" at bounding box center [456, 339] width 78 height 10
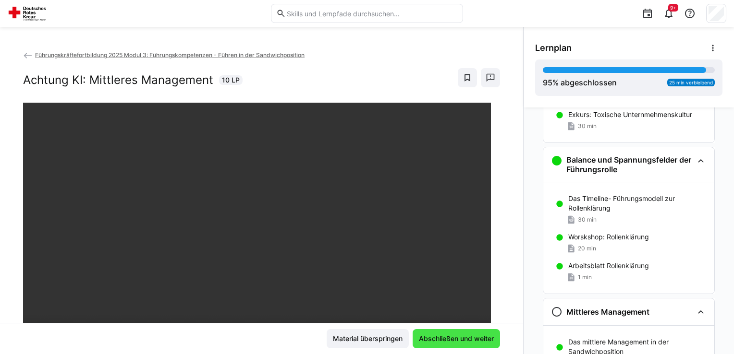
click at [448, 338] on span "Abschließen und weiter" at bounding box center [456, 339] width 78 height 10
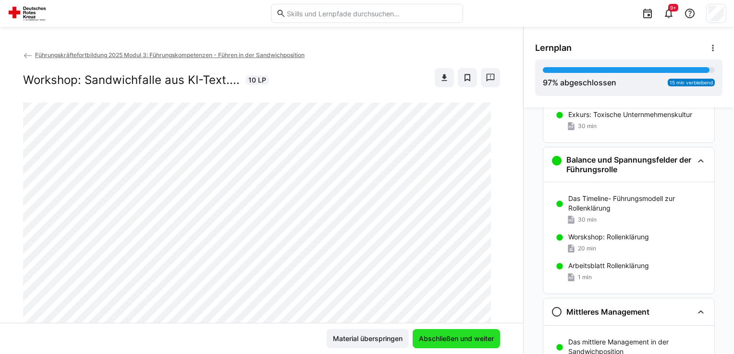
click at [448, 338] on span "Abschließen und weiter" at bounding box center [456, 339] width 78 height 10
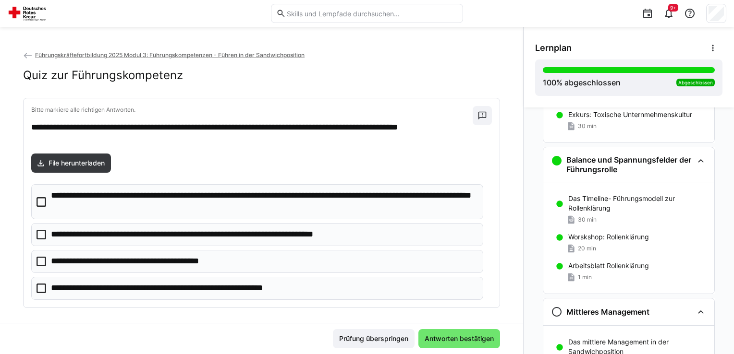
click at [448, 338] on span "Antworten bestätigen" at bounding box center [459, 339] width 72 height 10
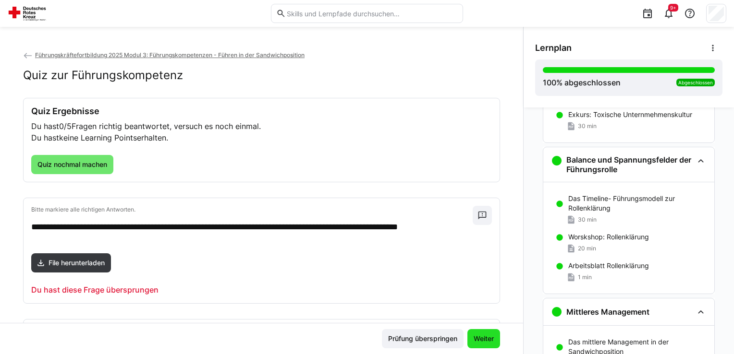
click at [472, 335] on span "Weiter" at bounding box center [483, 339] width 23 height 10
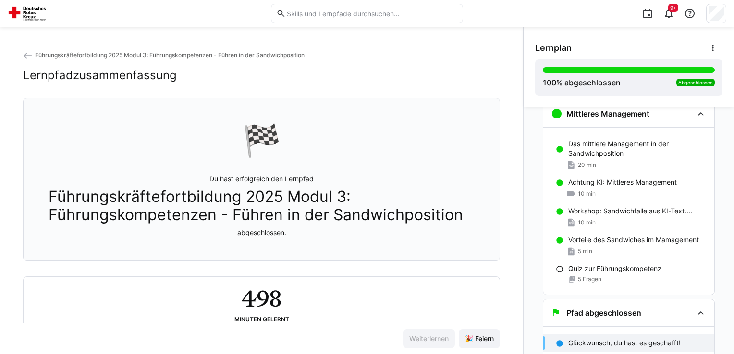
scroll to position [1403, 0]
click at [467, 338] on span "🎉 Feiern" at bounding box center [479, 339] width 32 height 10
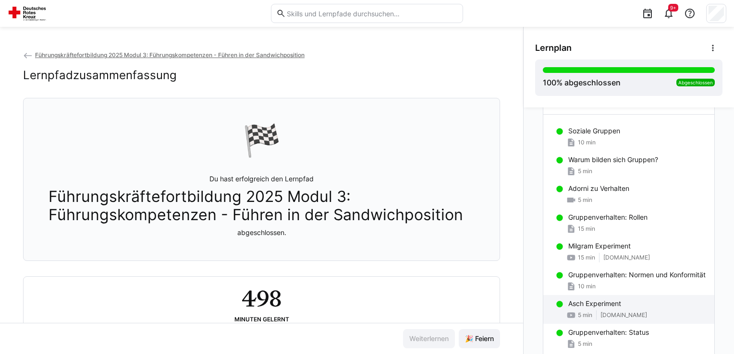
scroll to position [0, 0]
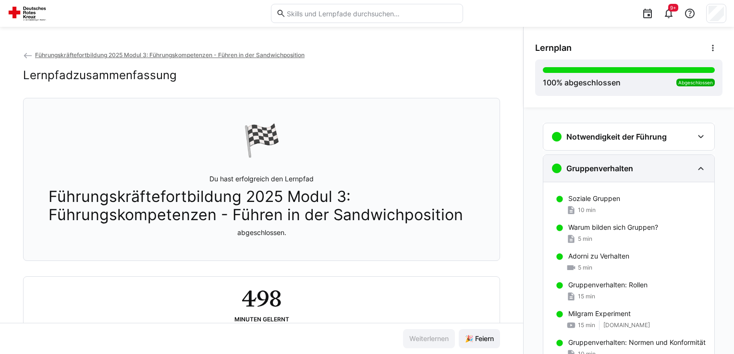
click at [576, 176] on div "Gruppenverhalten" at bounding box center [628, 168] width 171 height 27
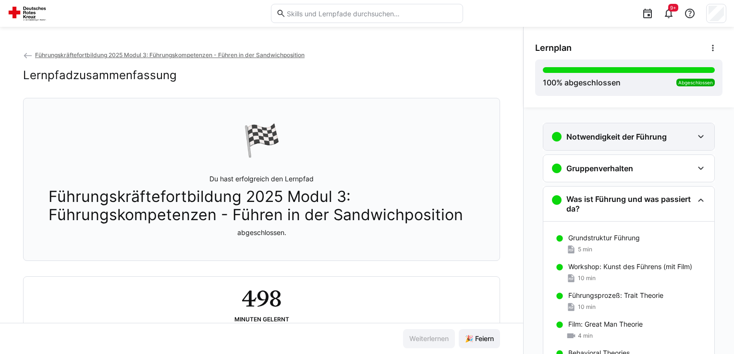
click at [580, 141] on div "Notwendigkeit der Führung" at bounding box center [609, 137] width 116 height 12
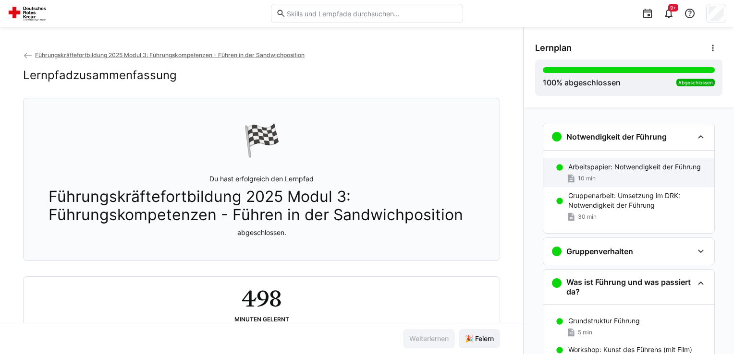
click at [585, 175] on span "10 min" at bounding box center [587, 179] width 18 height 8
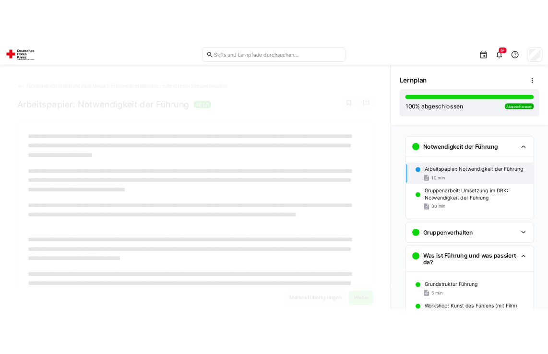
scroll to position [15, 0]
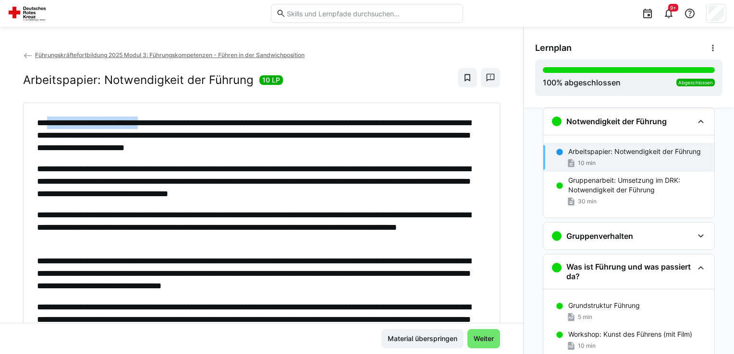
drag, startPoint x: 45, startPoint y: 123, endPoint x: 161, endPoint y: 124, distance: 116.2
click at [161, 124] on p "**********" at bounding box center [257, 135] width 440 height 37
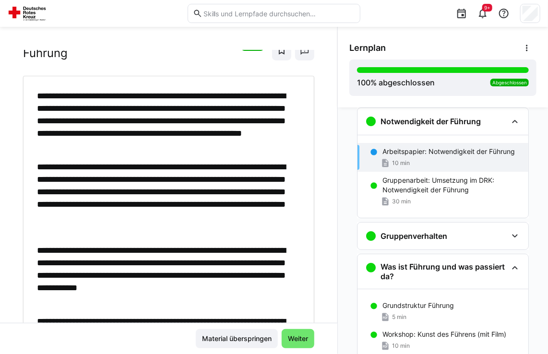
scroll to position [144, 0]
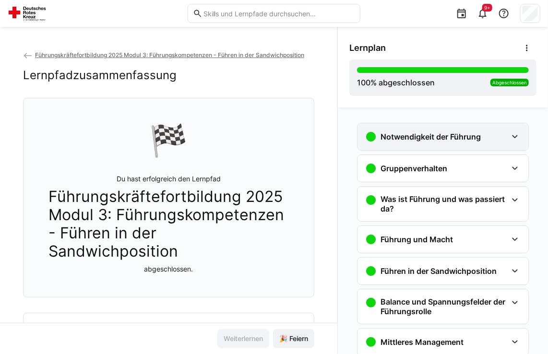
click at [429, 138] on h3 "Notwendigkeit der Führung" at bounding box center [431, 137] width 100 height 10
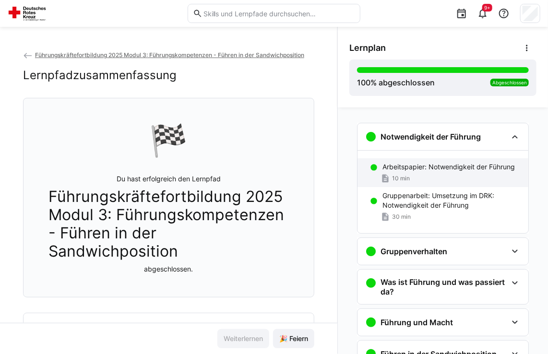
click at [428, 172] on div "Arbeitspapier: Notwendigkeit der Führung 10 min" at bounding box center [443, 172] width 171 height 29
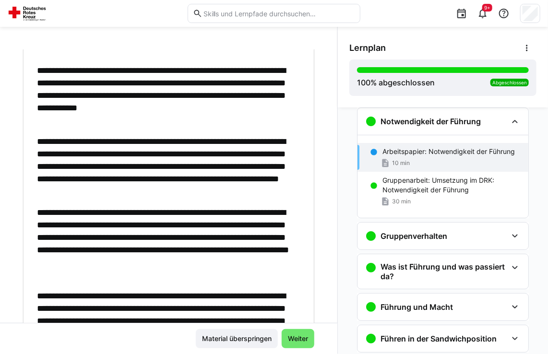
scroll to position [240, 0]
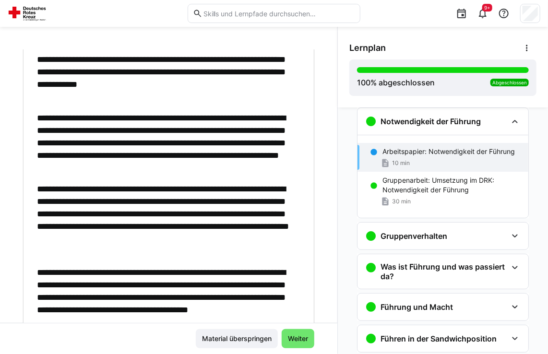
click at [113, 115] on div "**********" at bounding box center [164, 335] width 255 height 898
